Goal: Information Seeking & Learning: Check status

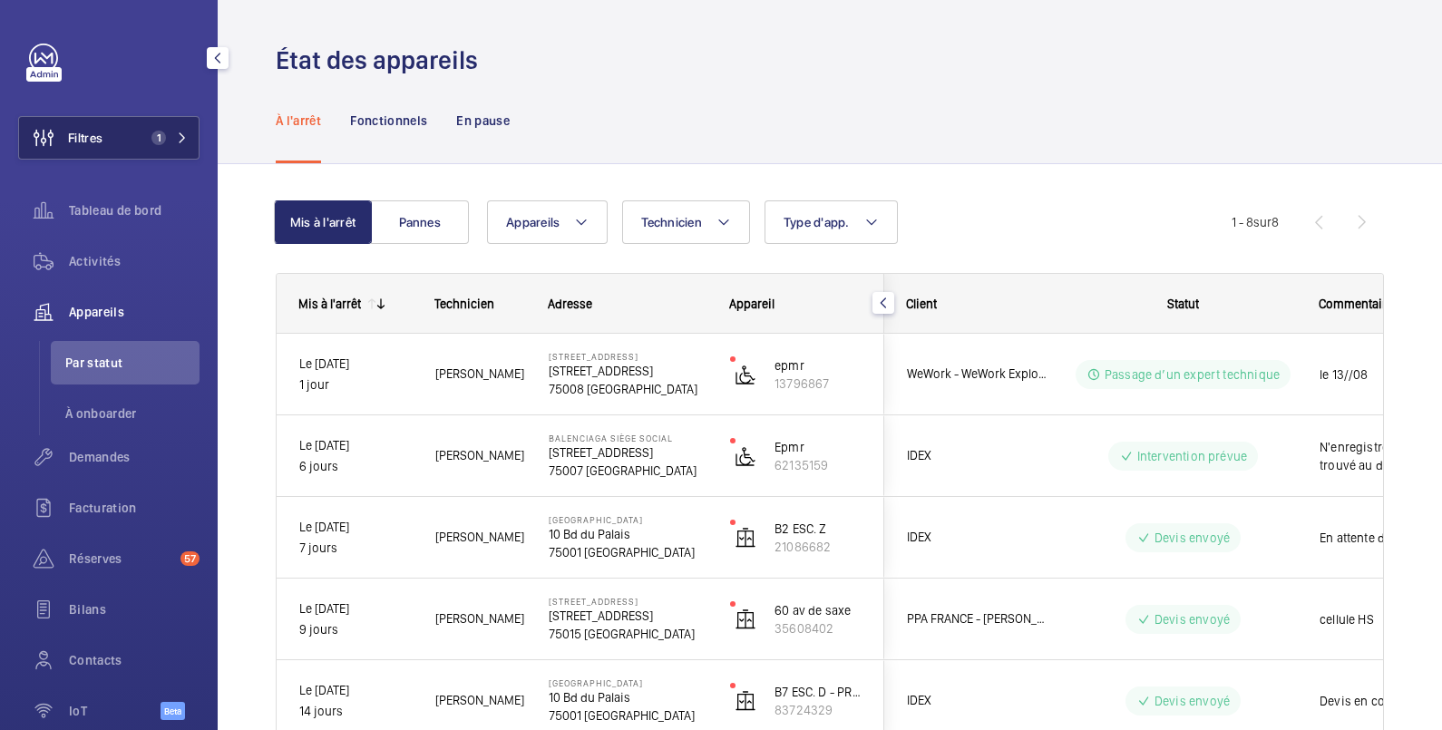
click at [109, 145] on button "Filtres 1" at bounding box center [108, 138] width 181 height 44
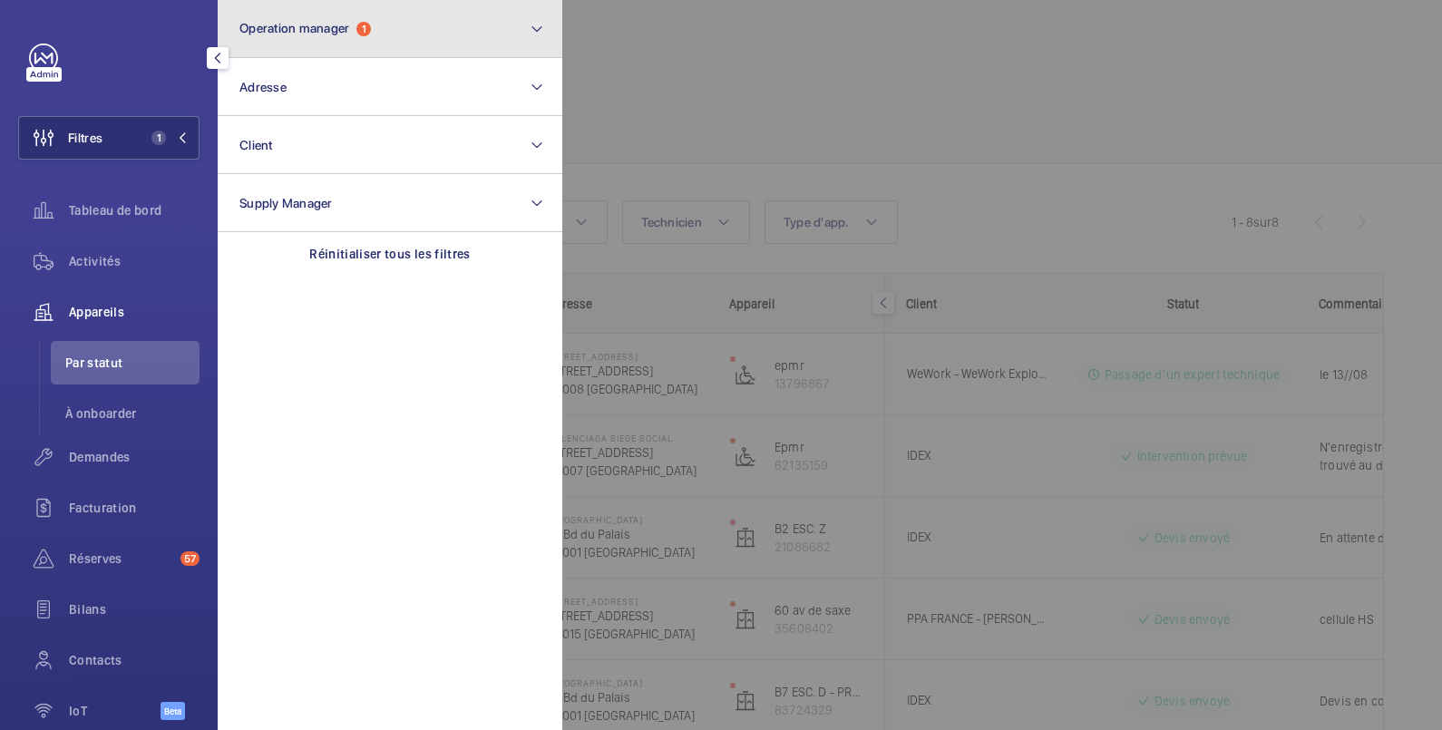
click at [320, 23] on span "Operation manager" at bounding box center [294, 28] width 110 height 15
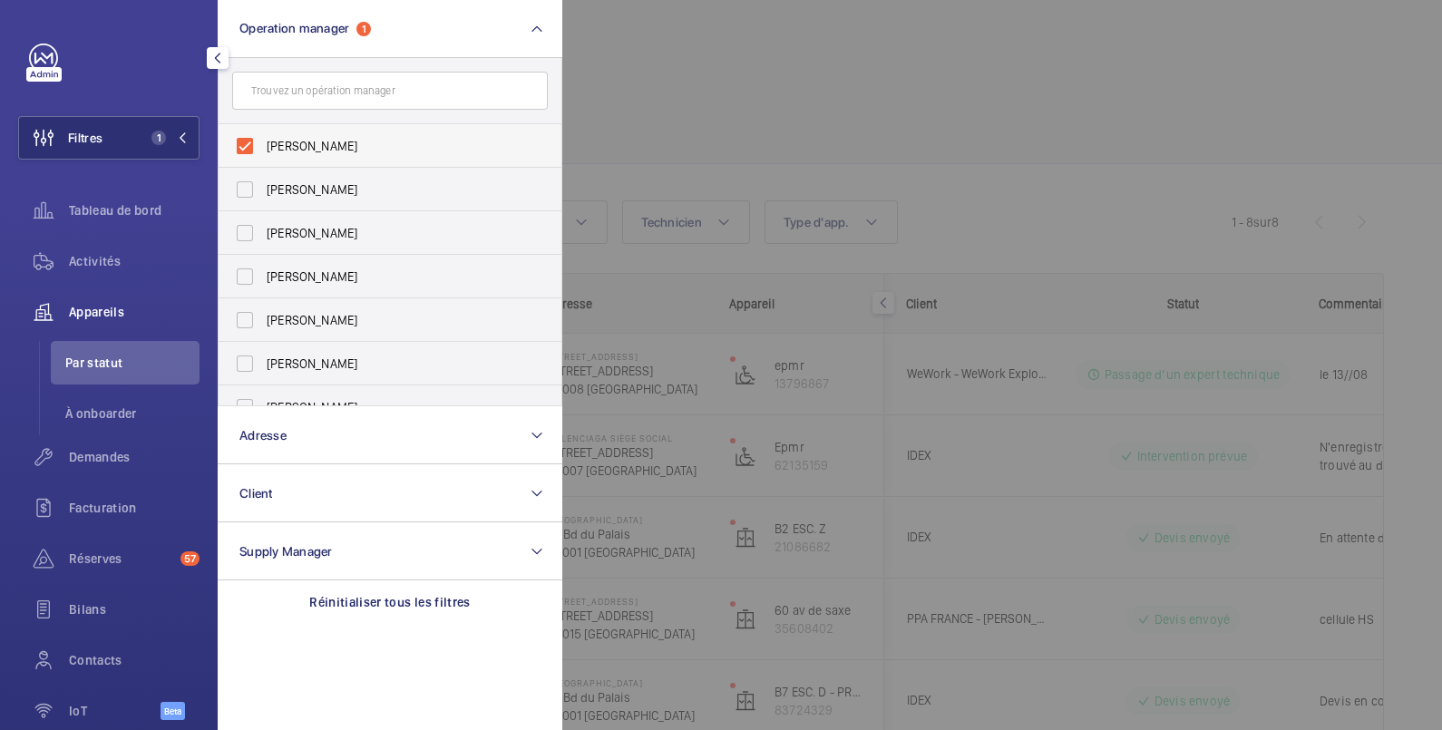
click at [309, 142] on span "[PERSON_NAME]" at bounding box center [391, 146] width 249 height 18
click at [263, 142] on input "[PERSON_NAME]" at bounding box center [245, 146] width 36 height 36
checkbox input "false"
click at [641, 52] on div at bounding box center [1283, 365] width 1442 height 730
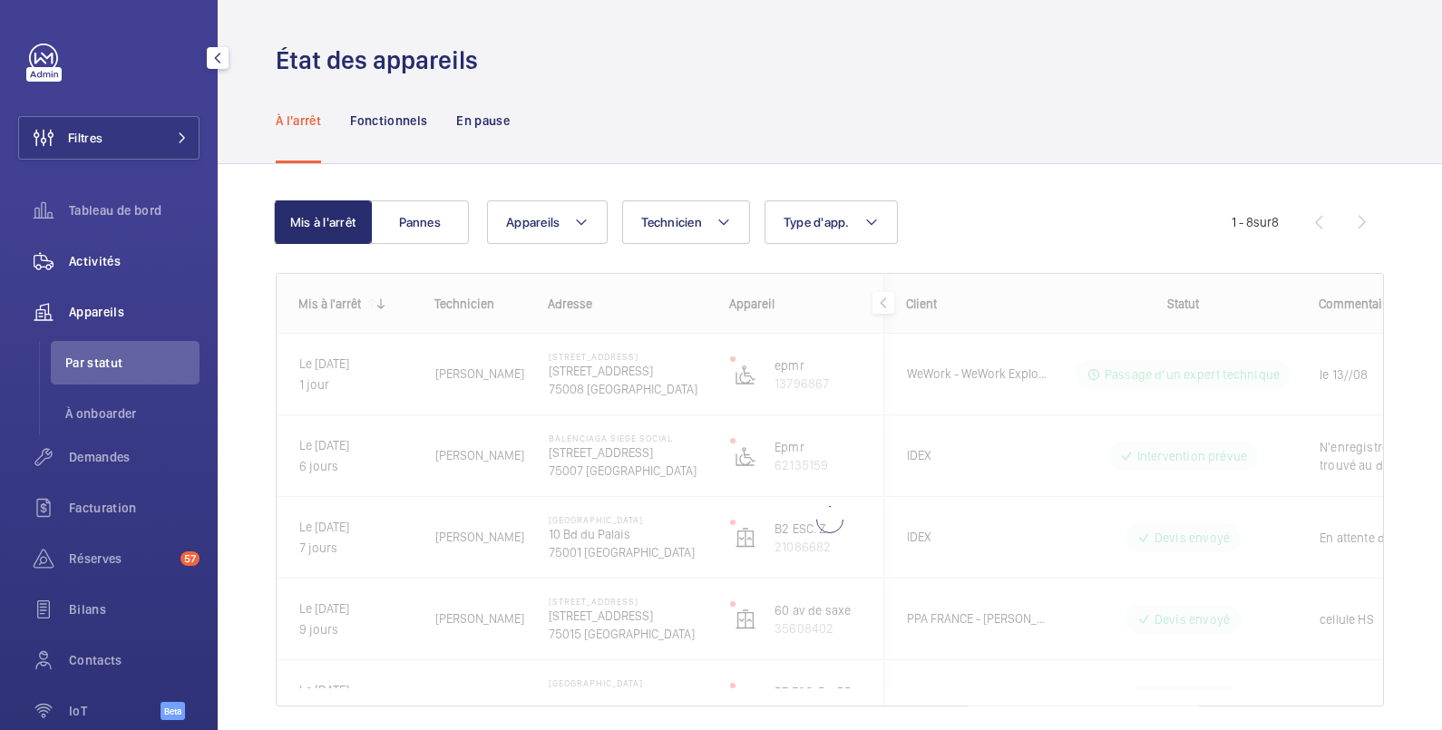
click at [100, 261] on span "Activités" at bounding box center [134, 261] width 131 height 18
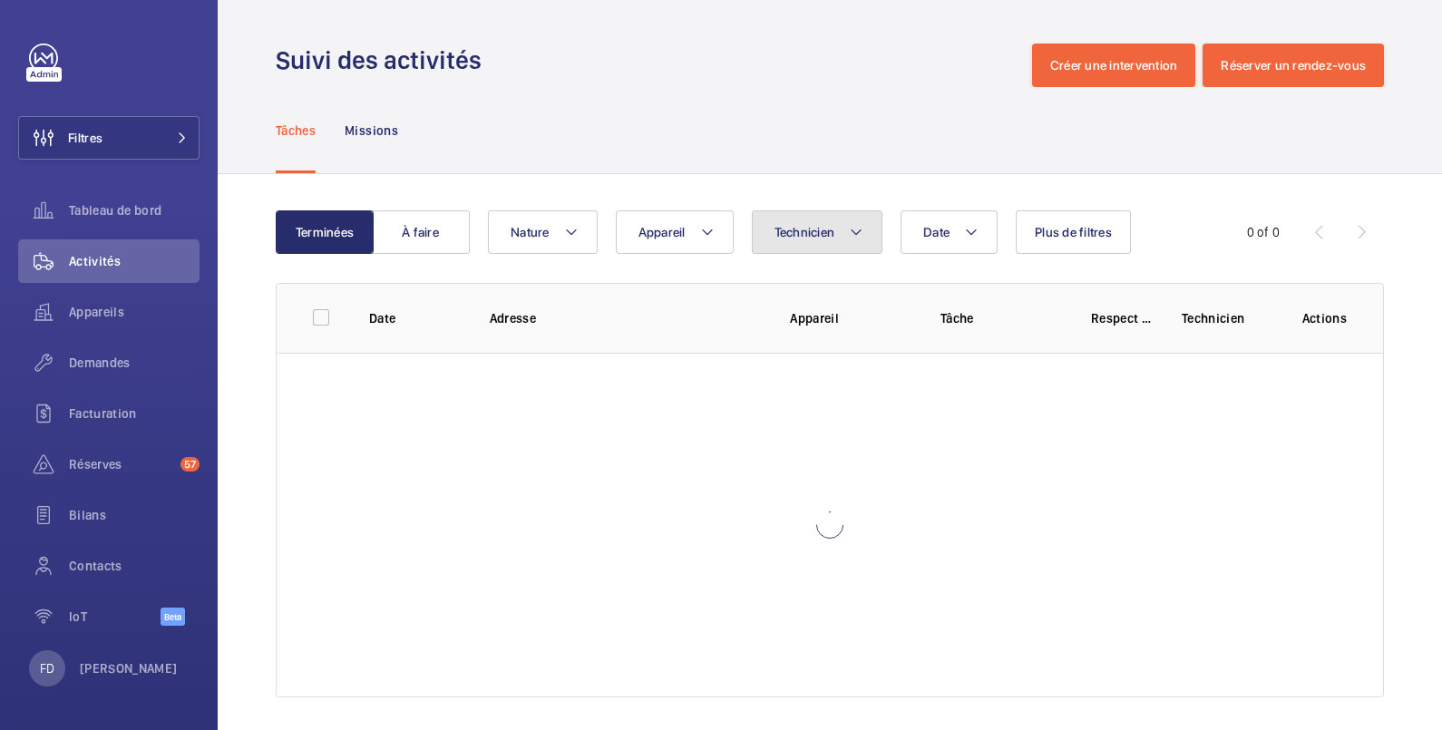
click at [802, 227] on span "Technicien" at bounding box center [805, 232] width 61 height 15
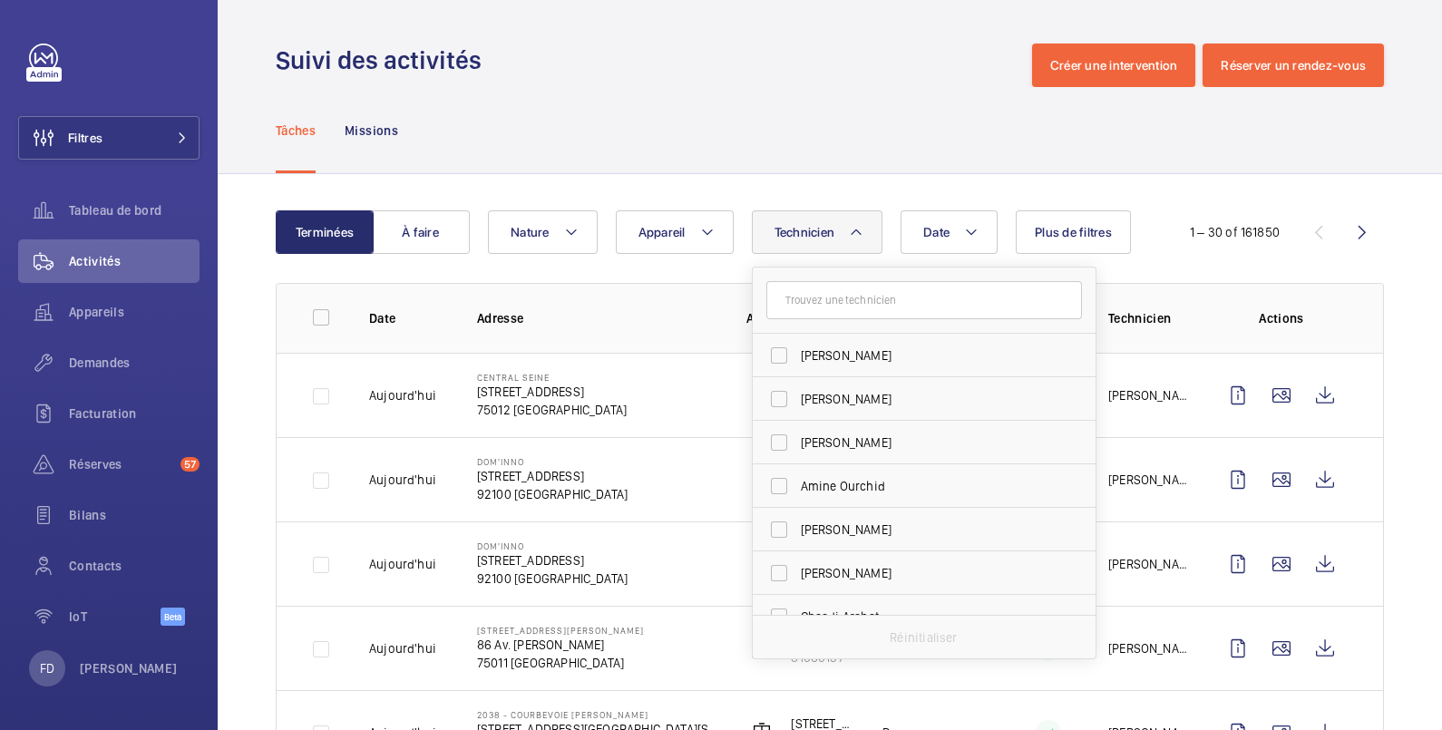
click at [807, 305] on input "text" at bounding box center [925, 300] width 316 height 38
type input "ami"
click at [820, 486] on span "Ami" at bounding box center [812, 486] width 23 height 15
click at [797, 486] on input "Ami ne Drine" at bounding box center [779, 486] width 36 height 36
checkbox input "true"
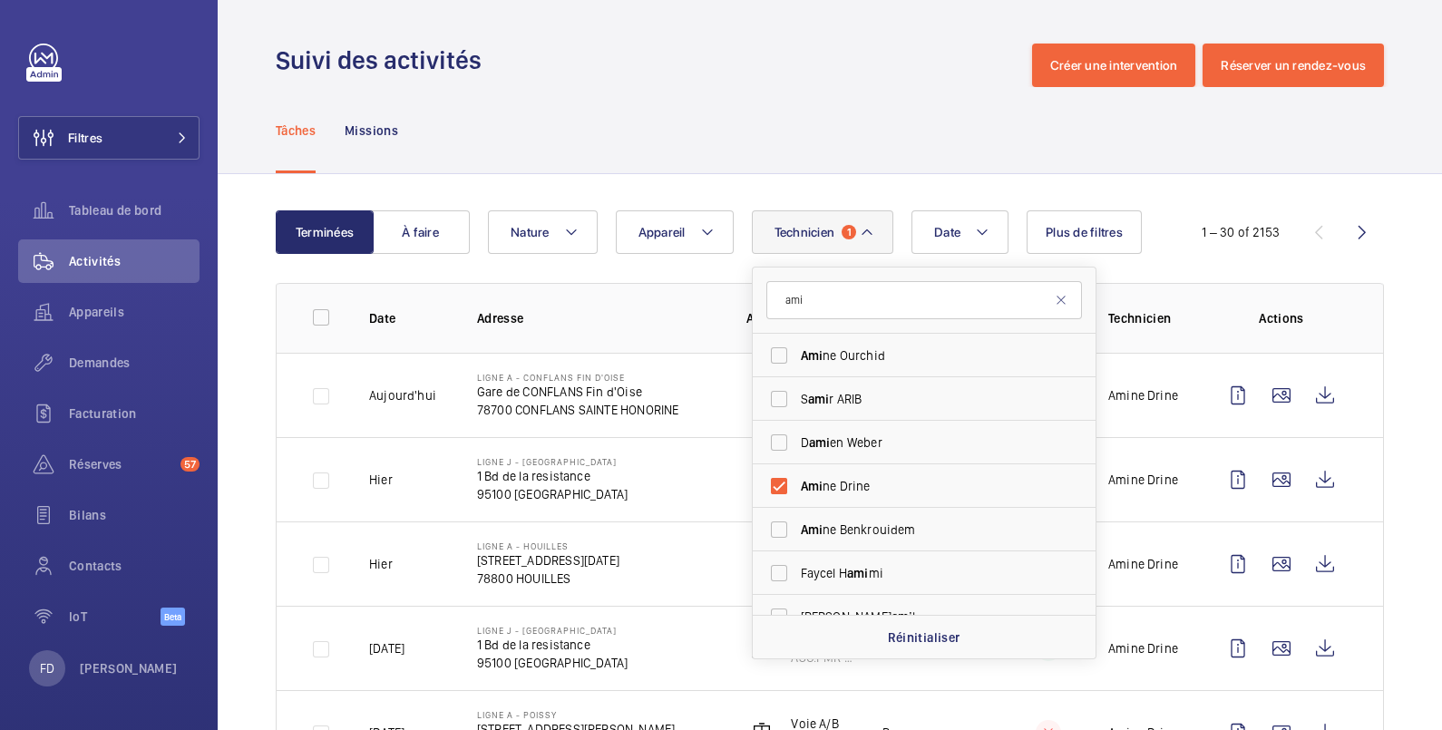
click at [721, 126] on div "Tâches Missions" at bounding box center [830, 130] width 1109 height 86
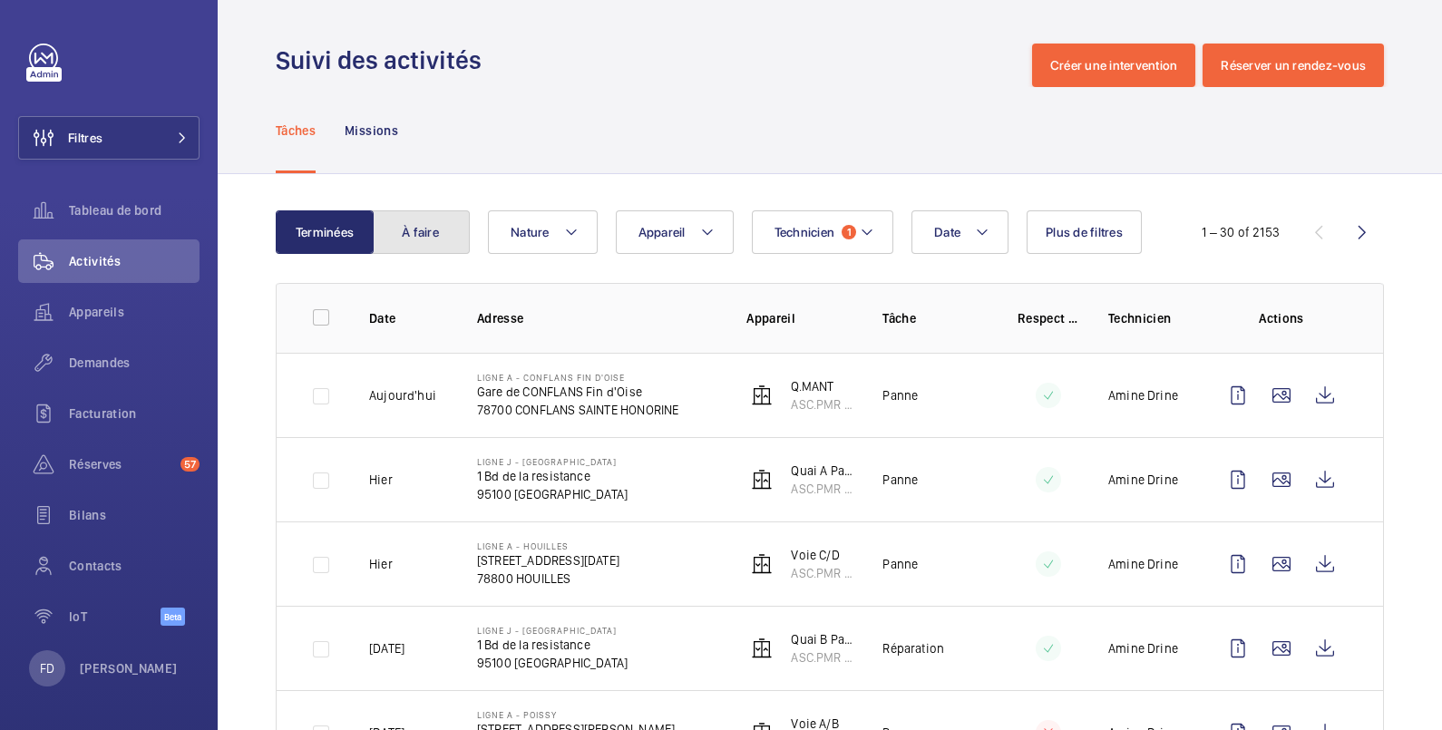
click at [434, 239] on button "À faire" at bounding box center [421, 232] width 98 height 44
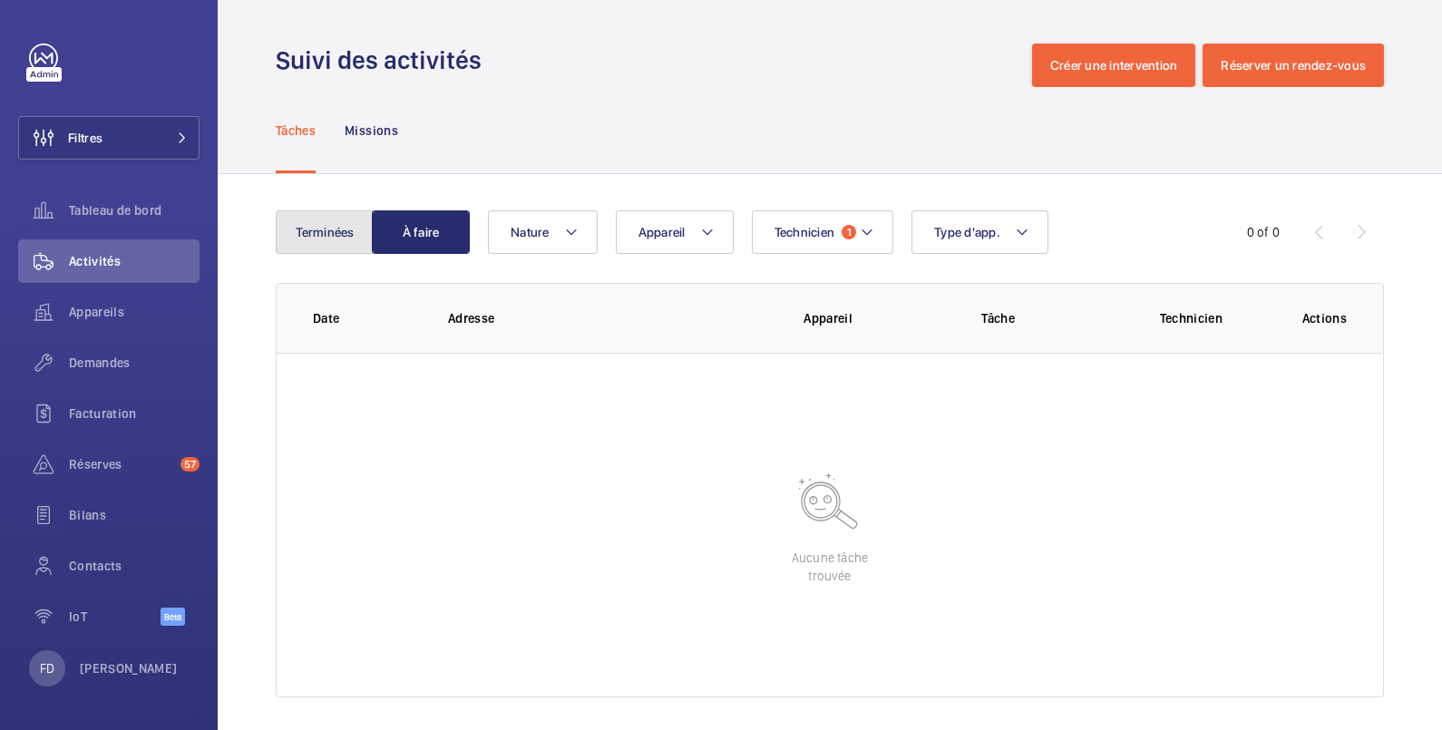
click at [318, 226] on button "Terminées" at bounding box center [325, 232] width 98 height 44
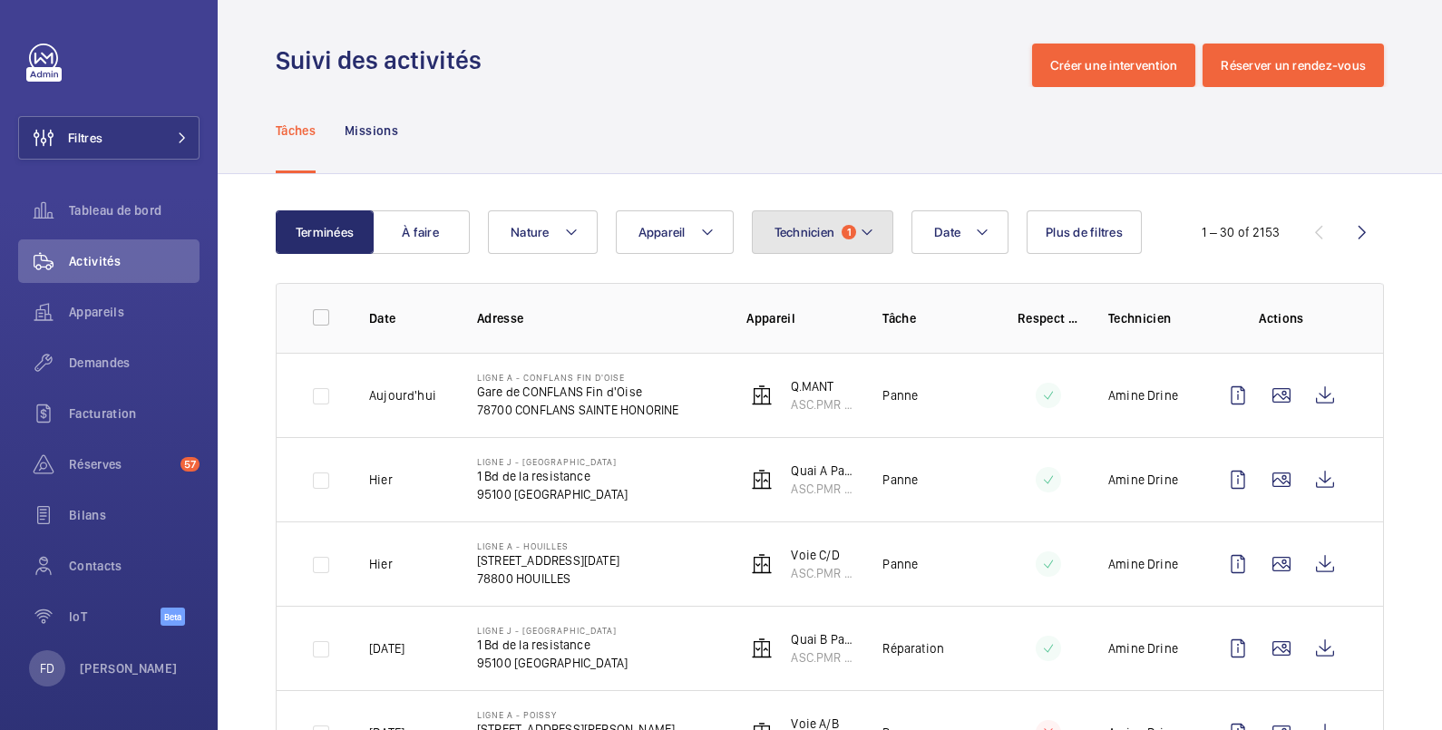
click at [794, 219] on button "Technicien 1" at bounding box center [823, 232] width 142 height 44
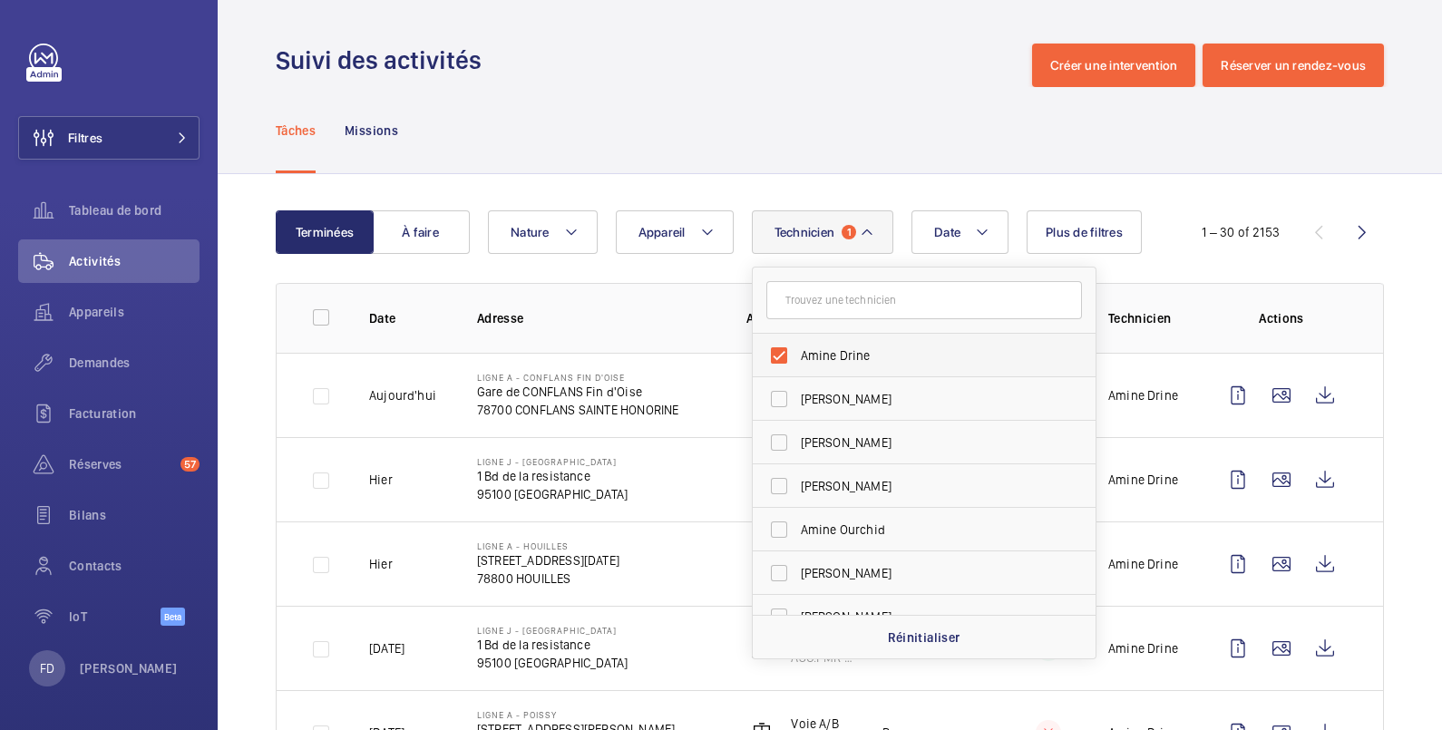
click at [796, 355] on label "Amine Drine" at bounding box center [911, 356] width 316 height 44
click at [796, 355] on input "Amine Drine" at bounding box center [779, 355] width 36 height 36
checkbox input "false"
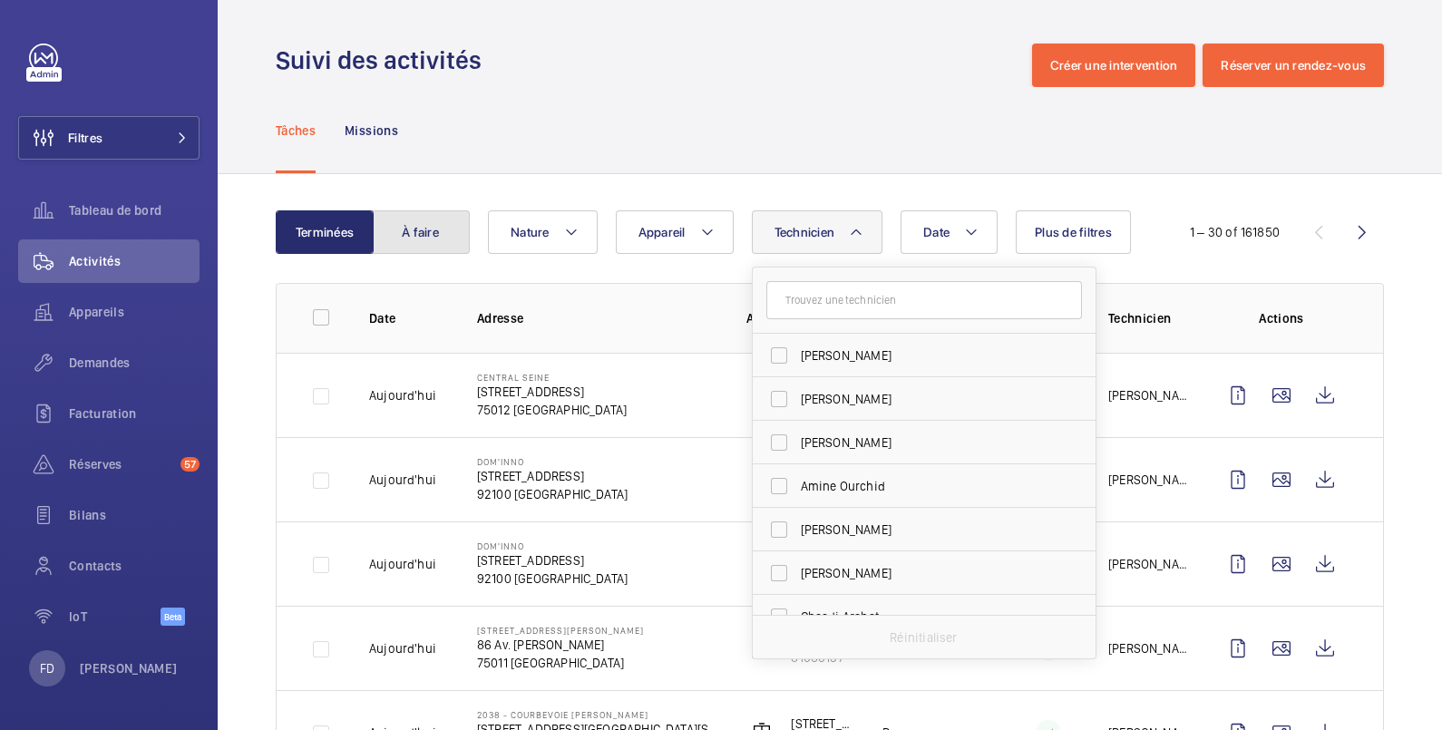
click at [433, 238] on button "À faire" at bounding box center [421, 232] width 98 height 44
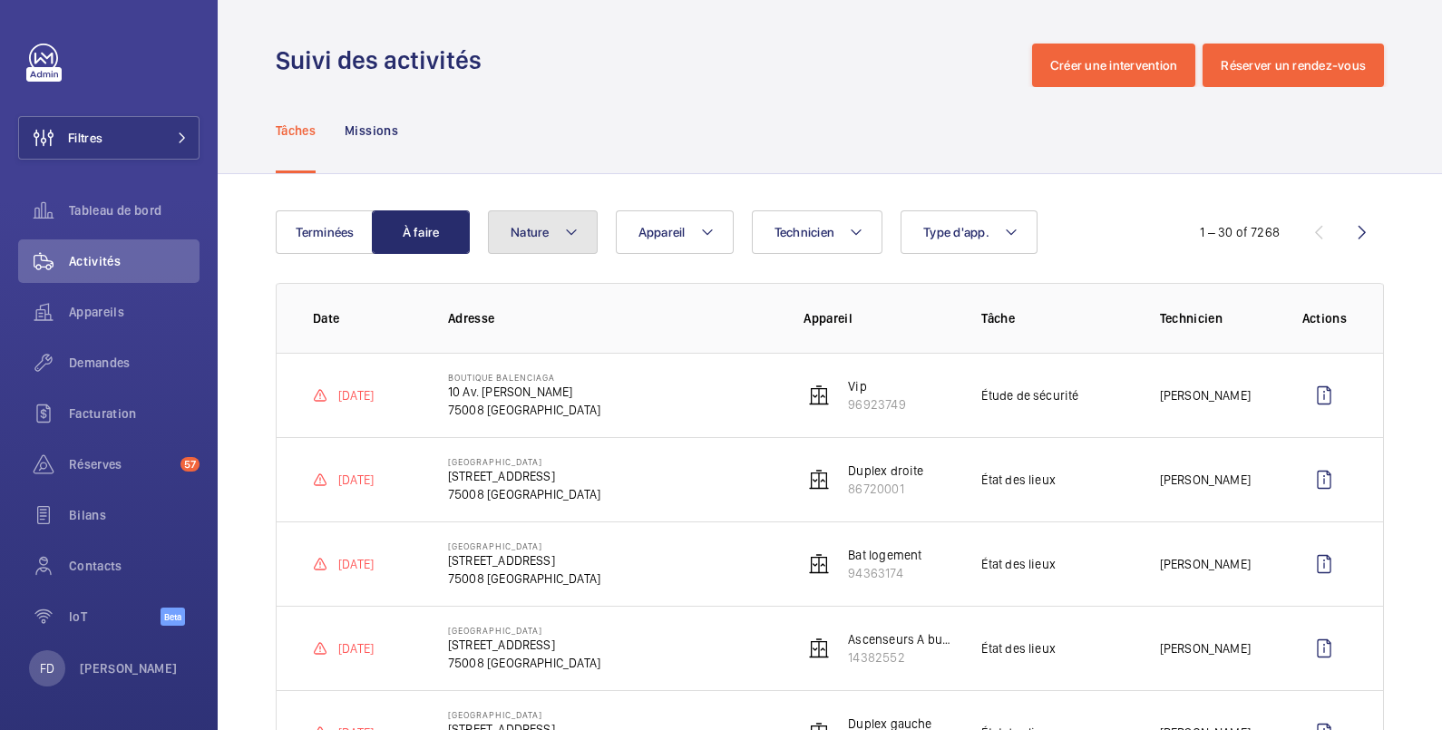
click at [566, 236] on mat-icon at bounding box center [571, 232] width 15 height 22
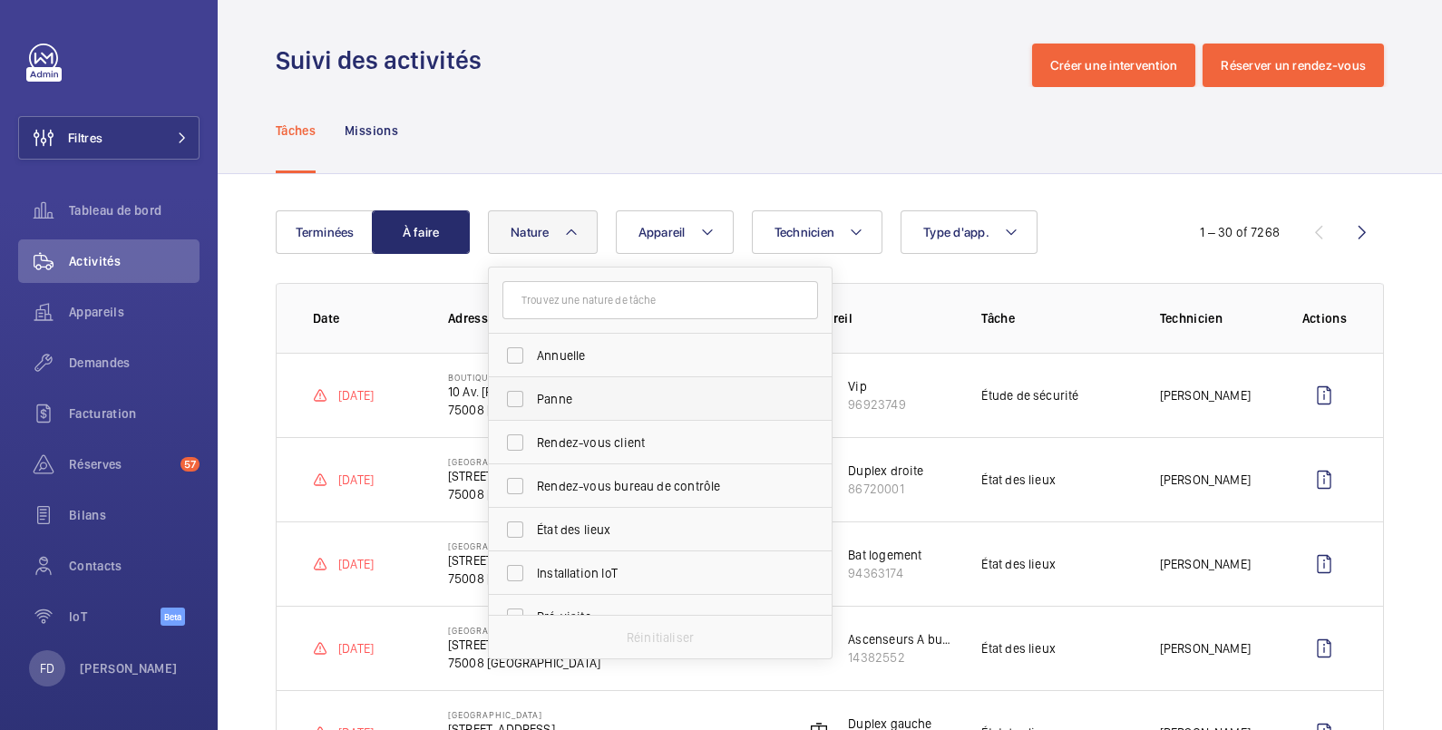
click at [589, 401] on span "Panne" at bounding box center [661, 399] width 249 height 18
click at [533, 401] on input "Panne" at bounding box center [515, 399] width 36 height 36
checkbox input "true"
click at [634, 84] on div "Suivi des activités Créer une intervention Réserver un rendez-vous" at bounding box center [830, 66] width 1109 height 44
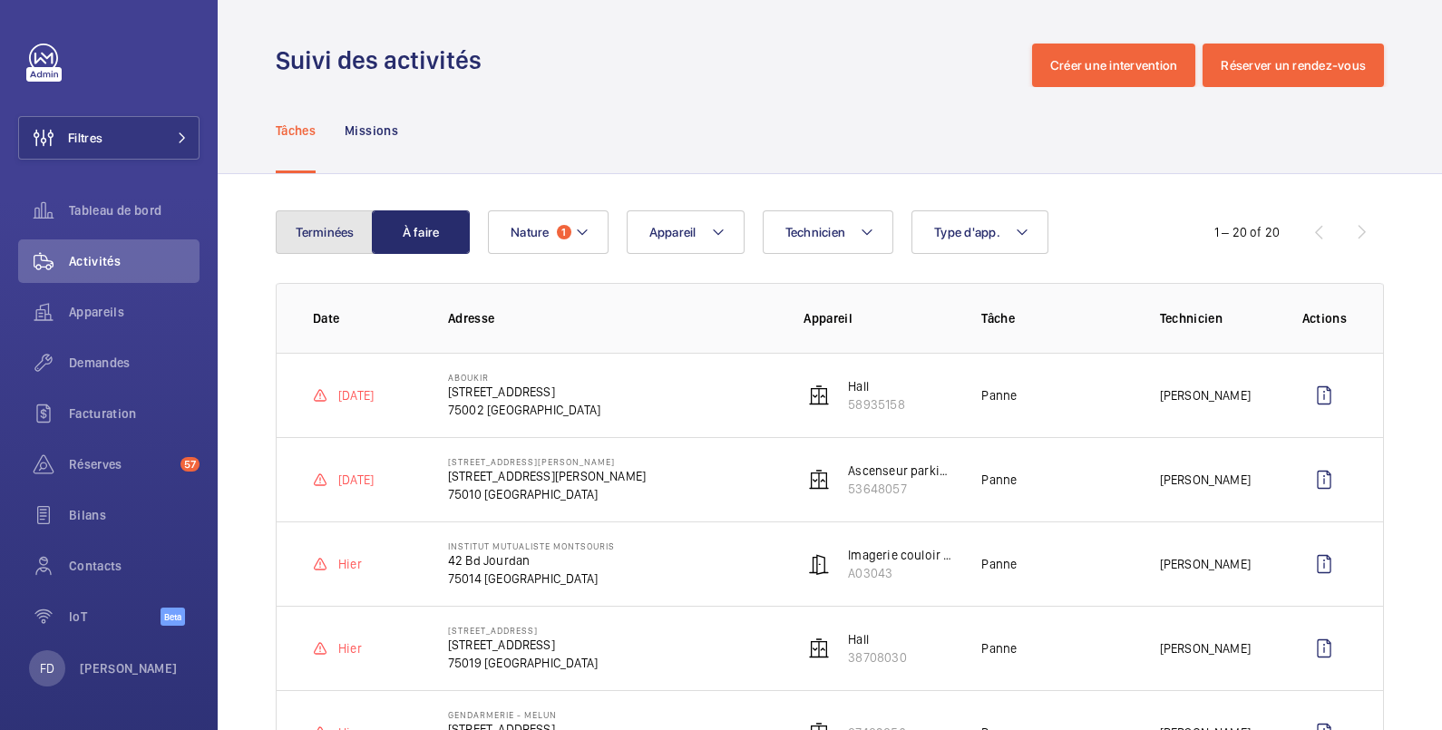
click at [320, 230] on button "Terminées" at bounding box center [325, 232] width 98 height 44
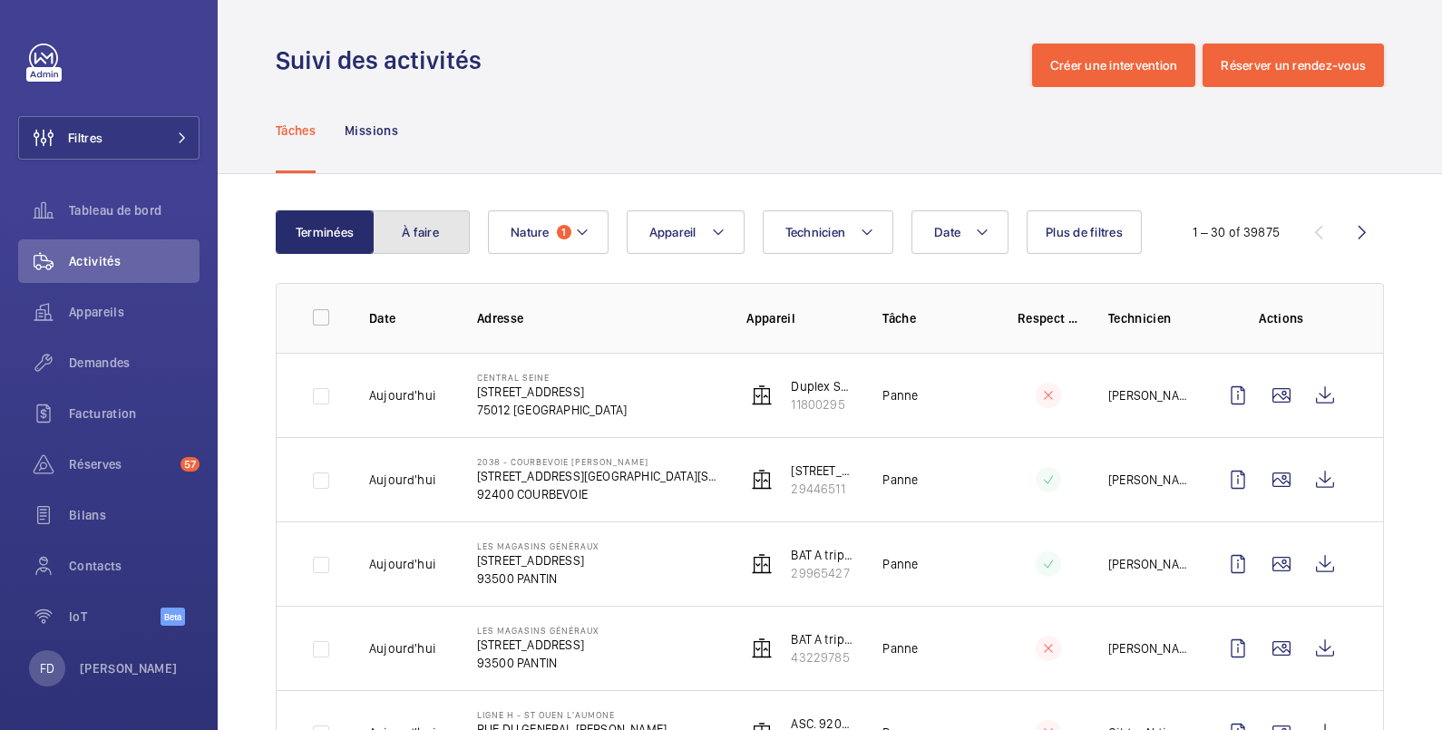
click at [425, 228] on button "À faire" at bounding box center [421, 232] width 98 height 44
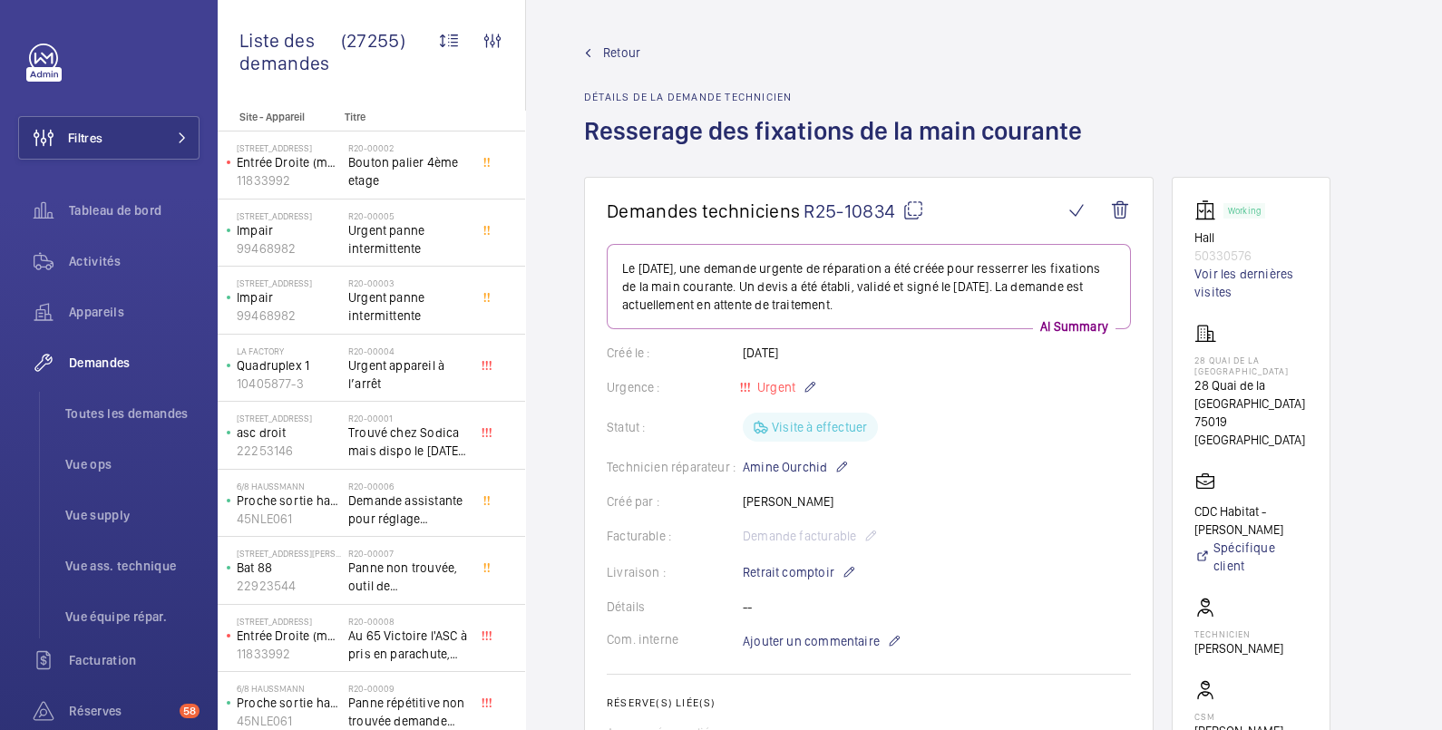
click at [914, 206] on mat-icon at bounding box center [914, 211] width 22 height 22
